Goal: Navigation & Orientation: Find specific page/section

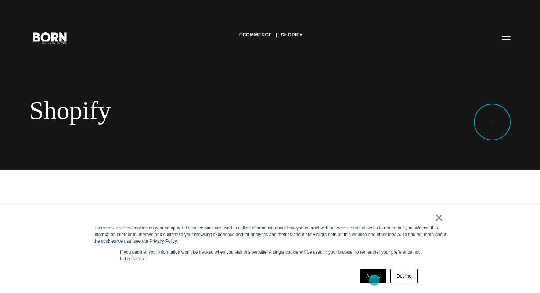
click at [374, 280] on link "Accept" at bounding box center [373, 276] width 26 height 15
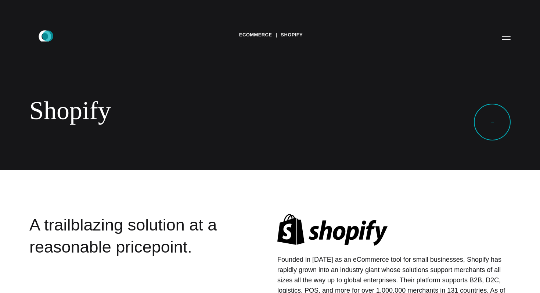
click at [46, 36] on icon ".st0{display:none;} .st1{display:inline;} .st2{font-family:'HelveticaNeue-Mediu…" at bounding box center [49, 37] width 47 height 19
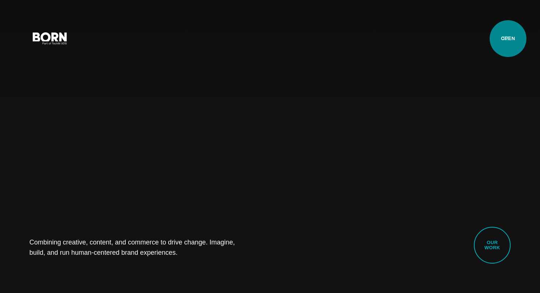
click at [508, 39] on button "Primary Menu" at bounding box center [507, 37] width 18 height 15
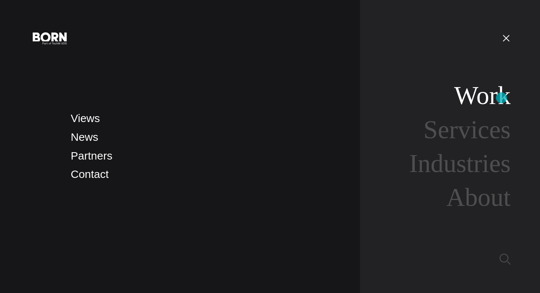
click at [501, 98] on link "Work" at bounding box center [482, 95] width 57 height 28
